Goal: Find specific page/section: Find specific page/section

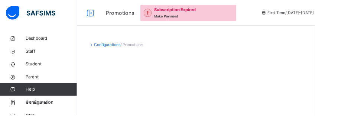
click at [59, 104] on span "Classes" at bounding box center [59, 103] width 59 height 7
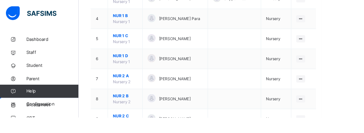
scroll to position [171, 0]
click at [335, 111] on div at bounding box center [340, 111] width 10 height 8
click at [0, 0] on div "View Class" at bounding box center [0, 0] width 0 height 0
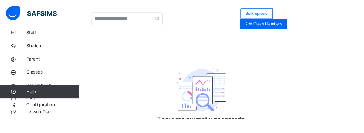
scroll to position [25, 0]
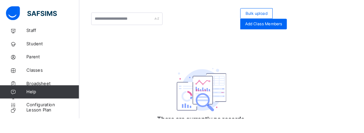
click at [49, 122] on span "Configuration" at bounding box center [59, 117] width 59 height 7
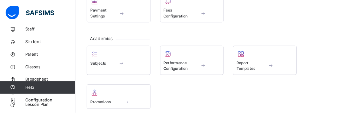
click at [153, 116] on span at bounding box center [140, 116] width 67 height 2
